Goal: Transaction & Acquisition: Purchase product/service

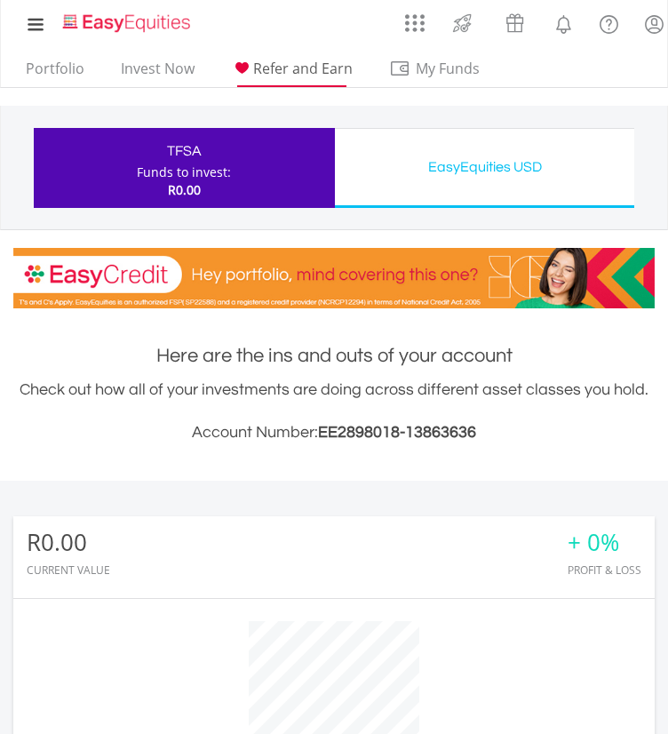
click at [279, 75] on span "Refer and Earn" at bounding box center [303, 69] width 100 height 20
click at [174, 71] on link "Invest Now" at bounding box center [158, 74] width 88 height 28
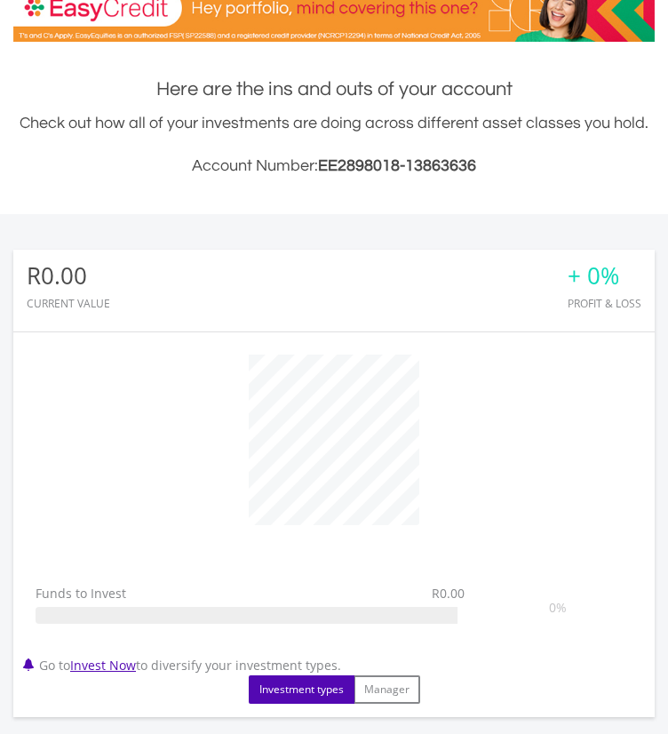
scroll to position [444, 0]
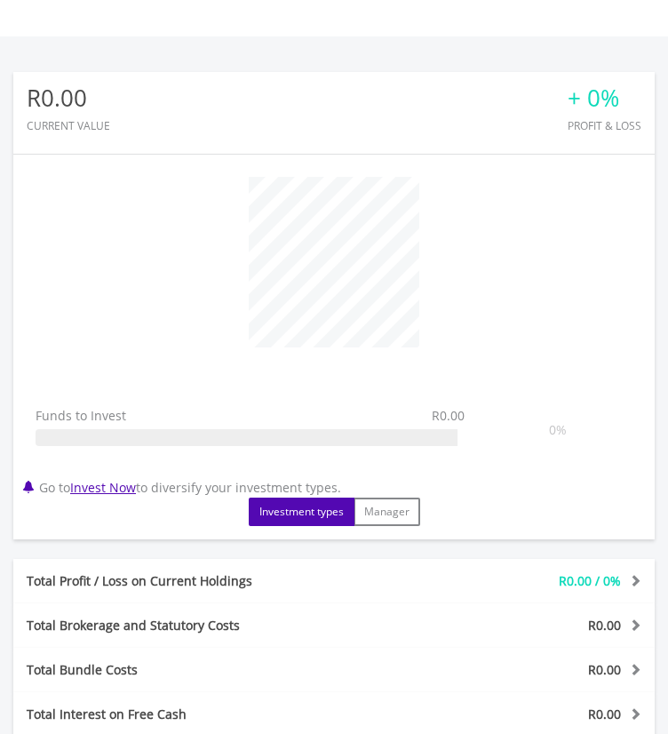
click at [355, 498] on button "Investment types" at bounding box center [302, 512] width 106 height 28
click at [113, 479] on link "Invest Now" at bounding box center [103, 487] width 66 height 17
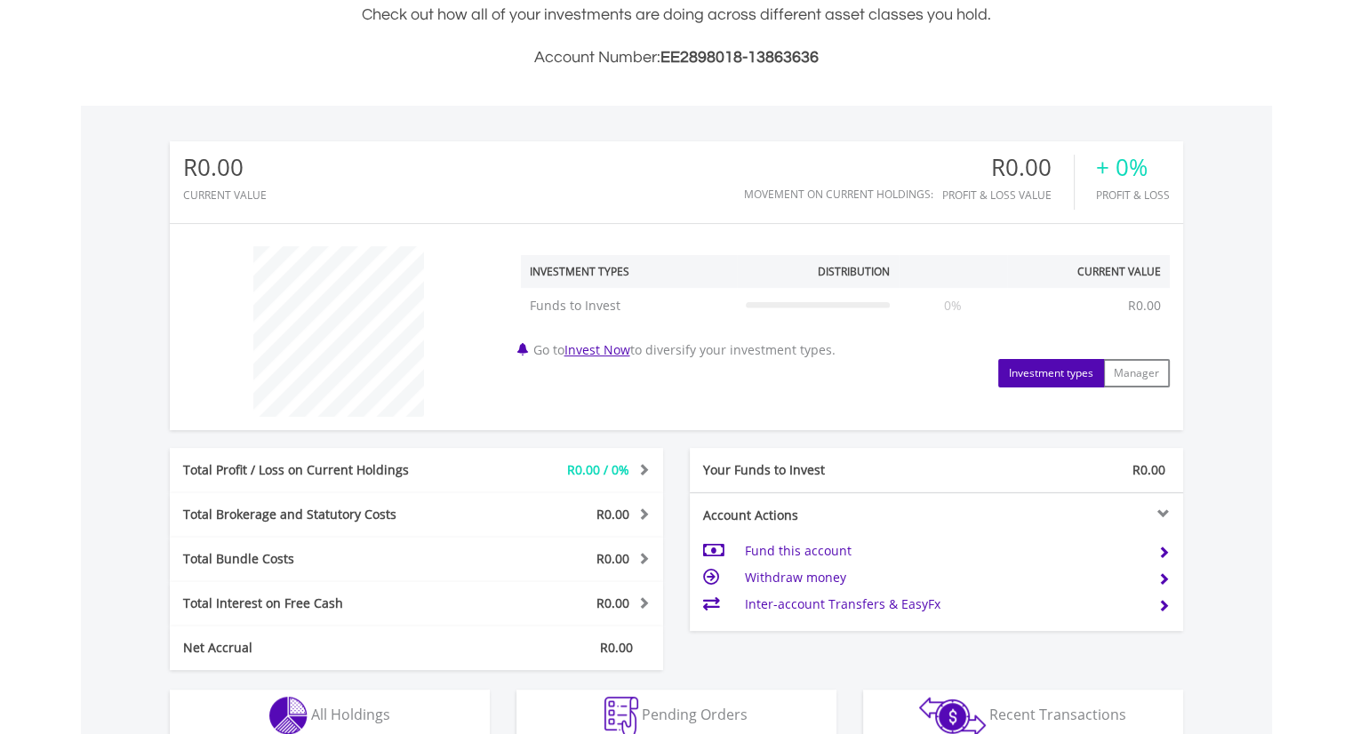
scroll to position [171, 338]
click at [619, 346] on link "Invest Now" at bounding box center [597, 349] width 66 height 17
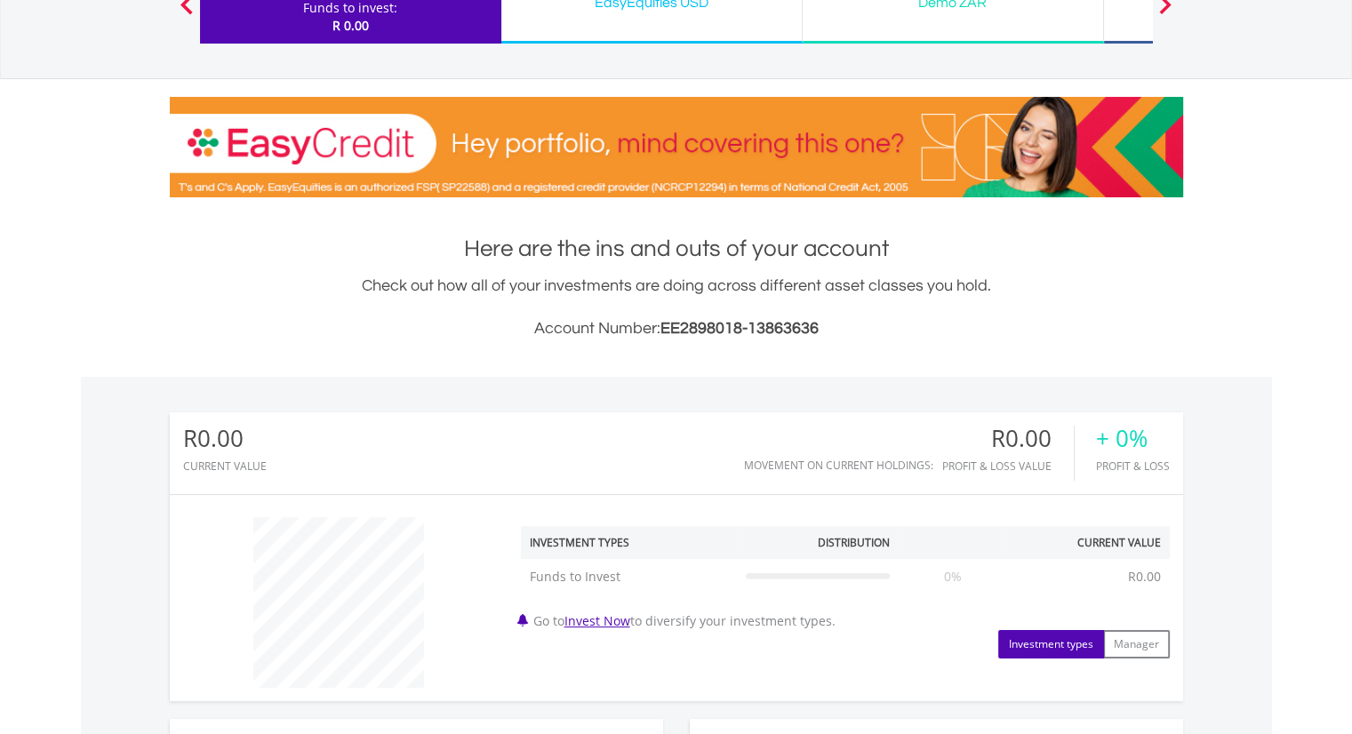
scroll to position [888500, 888333]
